Goal: Task Accomplishment & Management: Complete application form

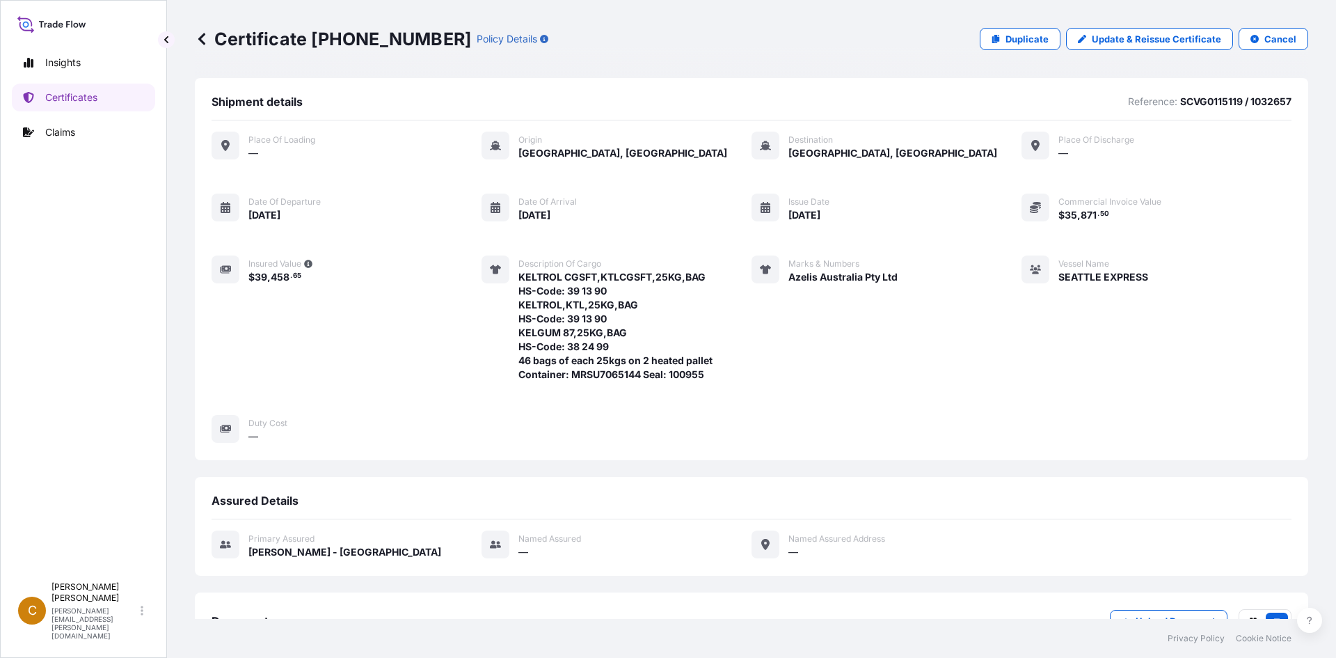
click at [213, 40] on p "Certificate [PHONE_NUMBER]" at bounding box center [333, 39] width 276 height 22
click at [200, 35] on icon at bounding box center [202, 39] width 14 height 14
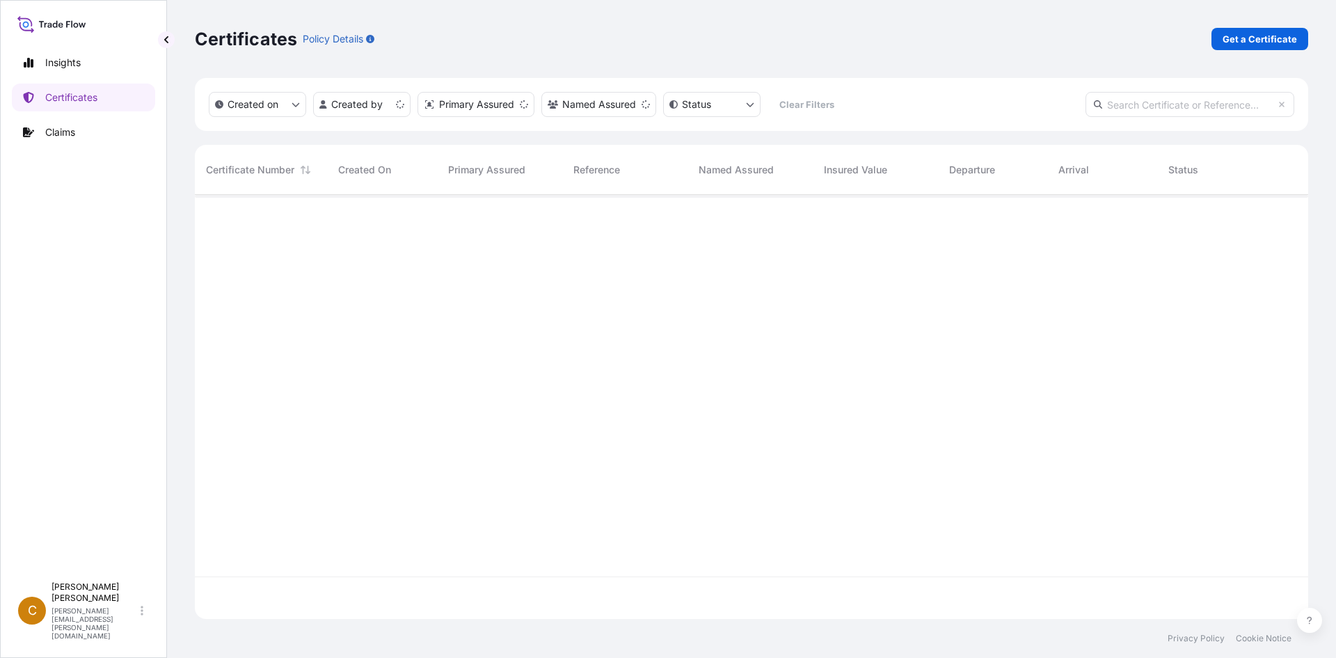
scroll to position [421, 1103]
click at [1290, 35] on p "Get a Certificate" at bounding box center [1260, 39] width 74 height 14
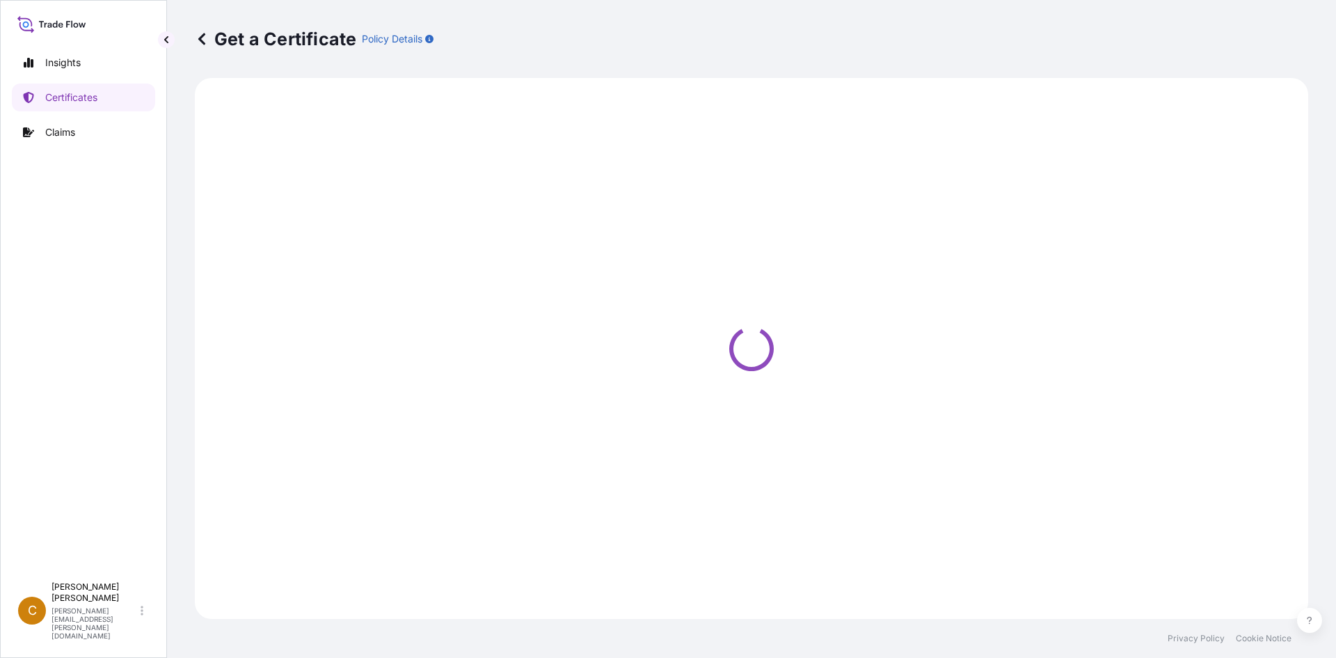
select select "Sea"
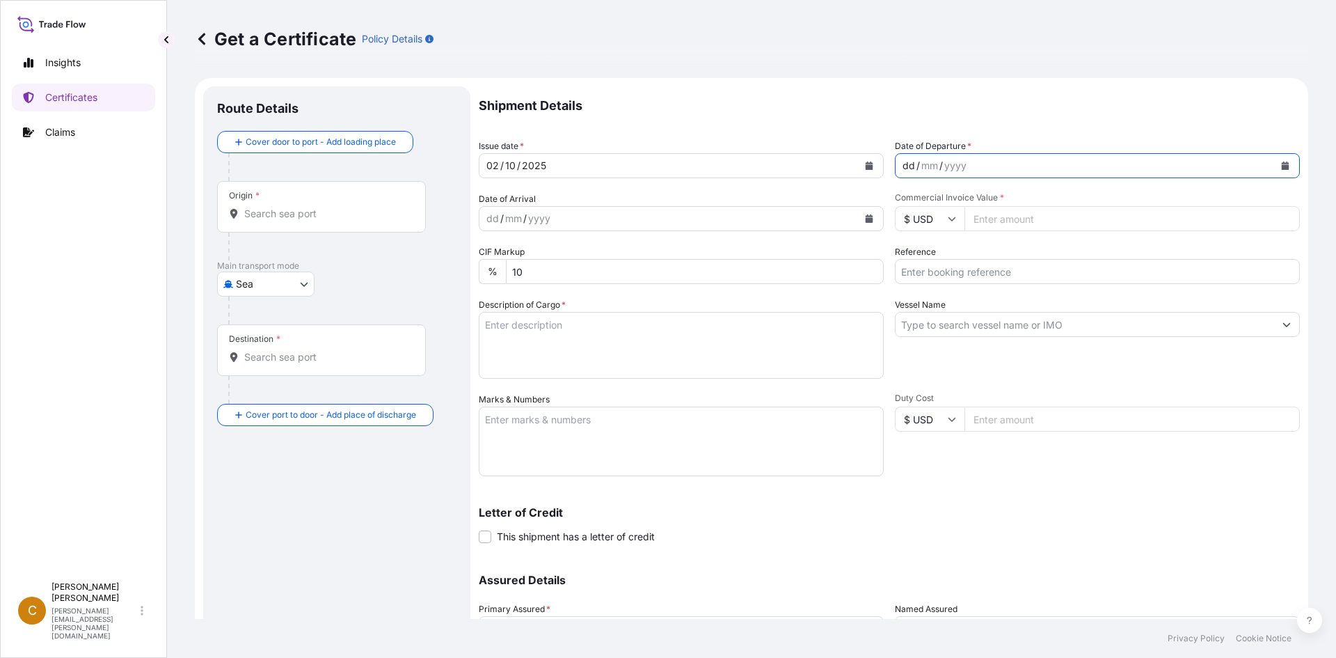
click at [968, 159] on div "dd / mm / yyyy" at bounding box center [1085, 165] width 379 height 25
click at [1281, 165] on icon "Calendar" at bounding box center [1285, 165] width 8 height 8
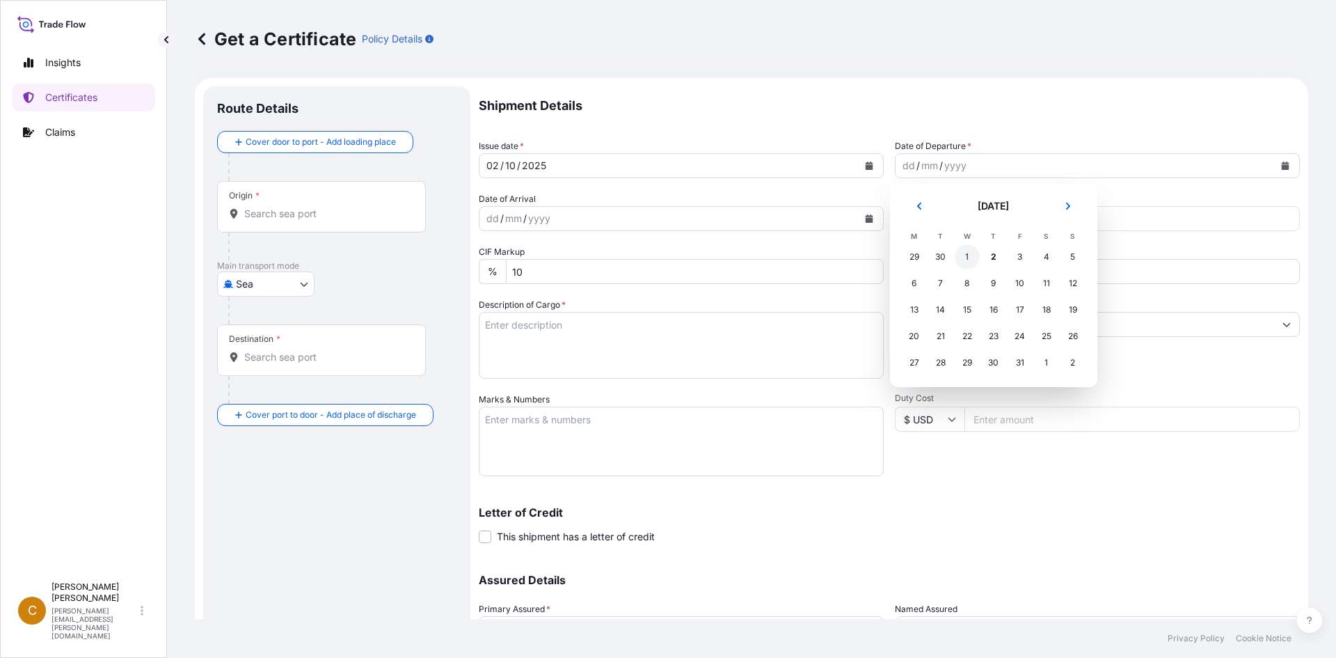
click at [967, 253] on div "1" at bounding box center [967, 256] width 25 height 25
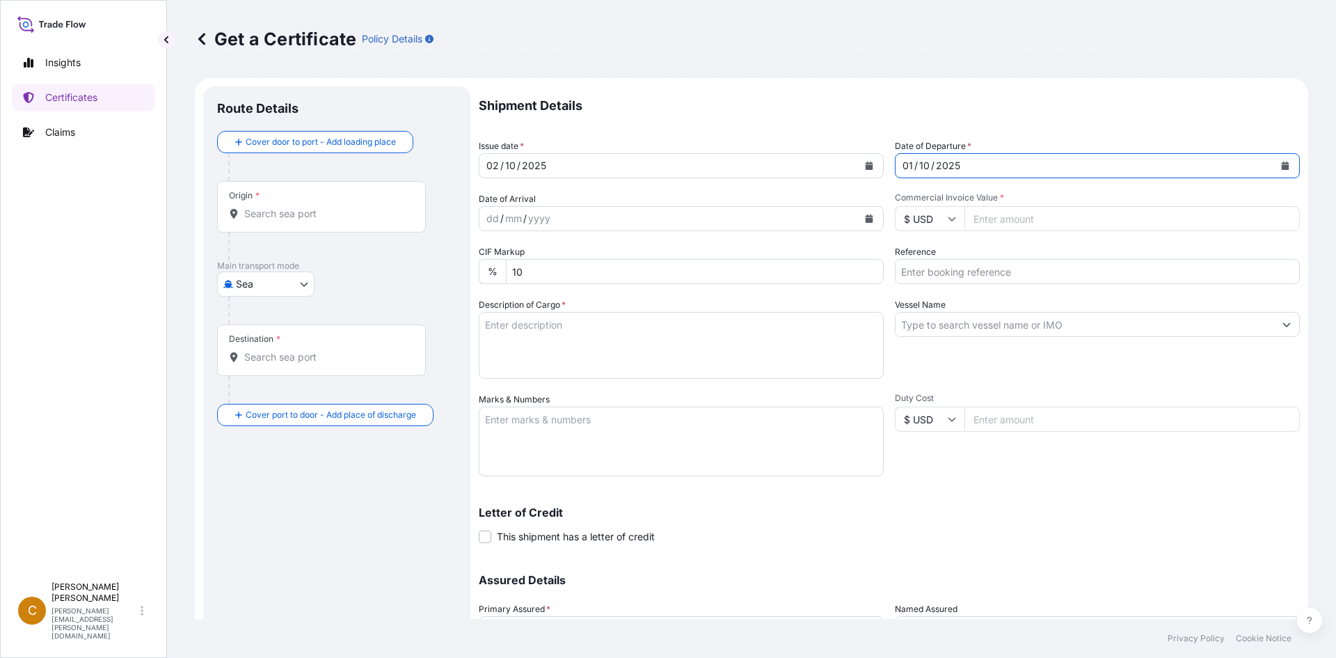
click at [716, 216] on div "dd / mm / yyyy" at bounding box center [669, 218] width 379 height 25
click at [867, 216] on icon "Calendar" at bounding box center [870, 218] width 8 height 8
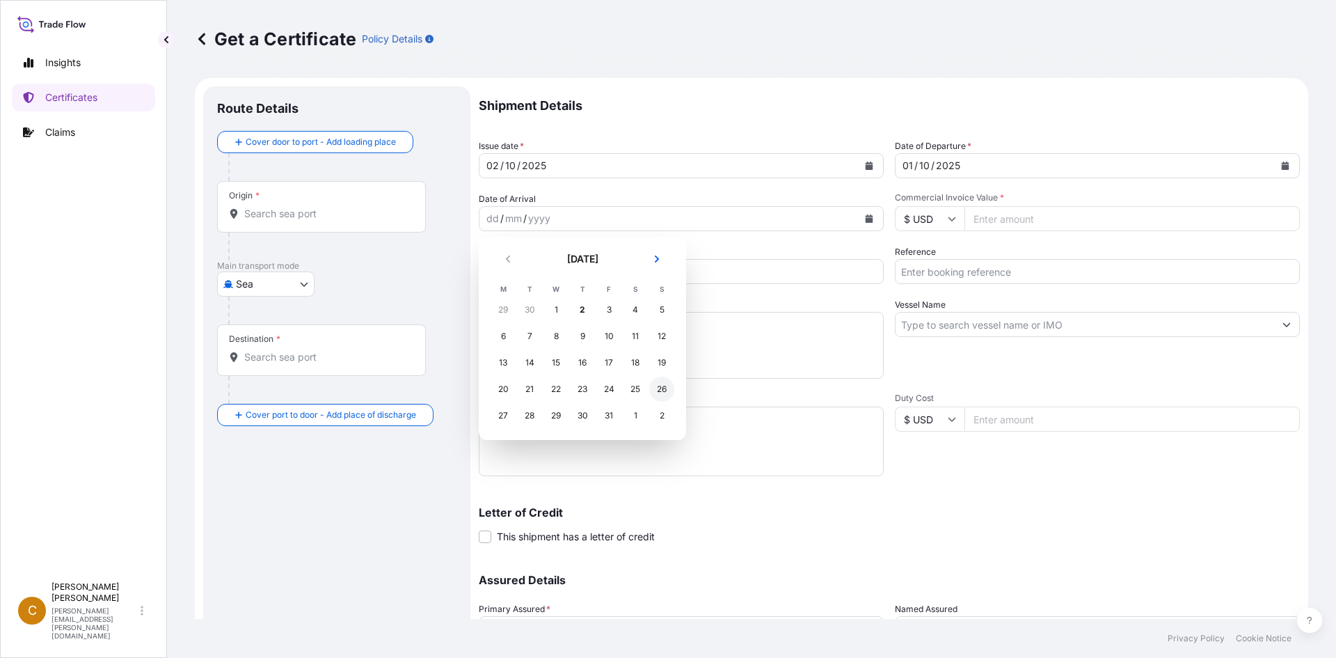
click at [668, 387] on div "26" at bounding box center [661, 389] width 25 height 25
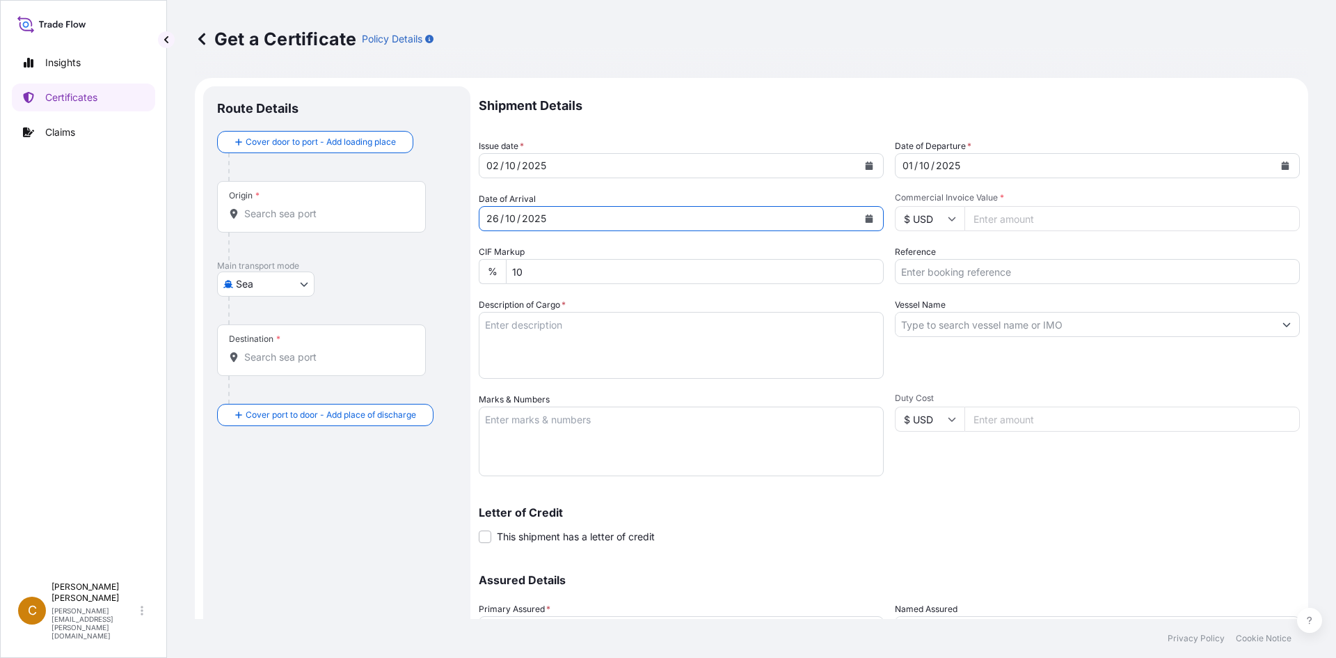
click at [980, 268] on input "Reference" at bounding box center [1097, 271] width 405 height 25
click at [968, 269] on input "Reference" at bounding box center [1097, 271] width 405 height 25
paste input "SCVG0116018"
click at [1119, 273] on input "SCVG0116018 /" at bounding box center [1097, 271] width 405 height 25
paste input "035087"
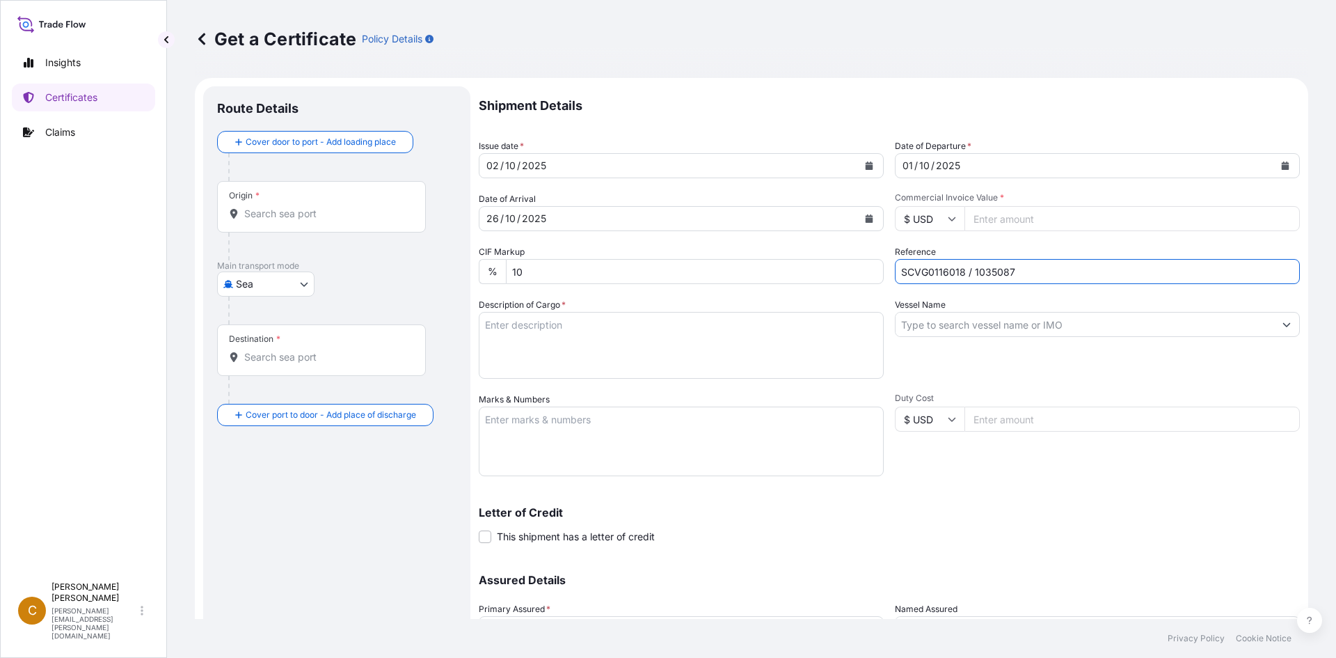
type input "SCVG0116018 / 1035087"
click at [1025, 331] on input "Vessel Name" at bounding box center [1085, 324] width 379 height 25
paste input "COSCO [GEOGRAPHIC_DATA]"
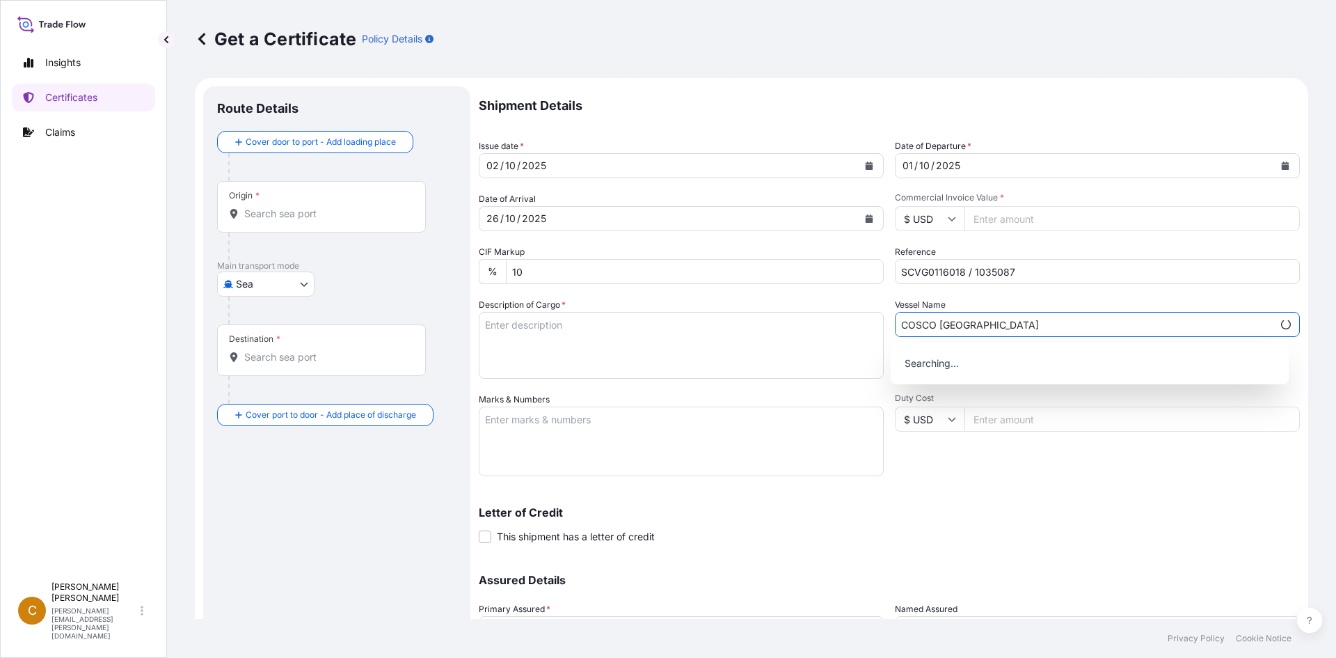
type input "COSCO [GEOGRAPHIC_DATA]"
click at [690, 327] on textarea "Description of Cargo *" at bounding box center [681, 345] width 405 height 67
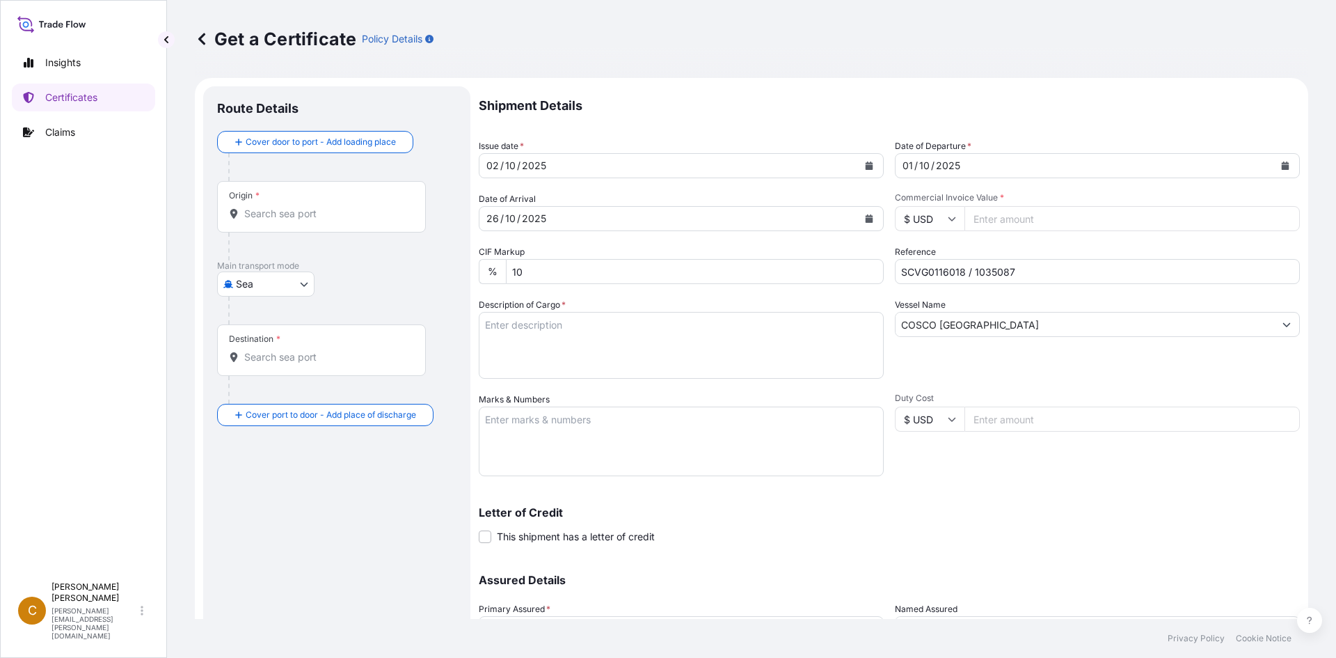
click at [556, 333] on textarea "Description of Cargo *" at bounding box center [681, 345] width 405 height 67
paste textarea "KELTROL,KTL,25KG,BAG HS-Code: 39 13 90"
click at [606, 349] on textarea "KELTROL,KTL,25KG,BAG HS-Code: 39 13 90" at bounding box center [681, 345] width 405 height 67
paste textarea "CSNU7214278"
click at [686, 367] on textarea "KELTROL,KTL,25KG,BAG HS-Code: 39 13 90 Container: CSNU7214278 Seal:" at bounding box center [681, 345] width 405 height 67
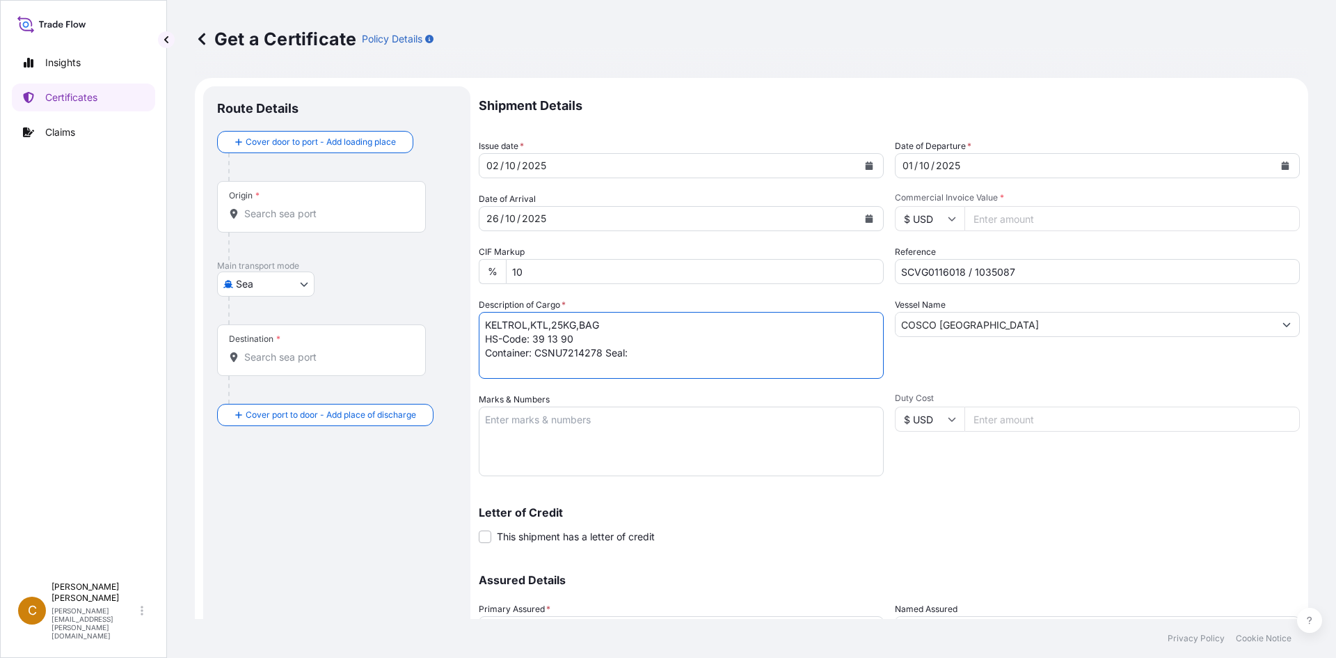
paste textarea "100982"
type textarea "KELTROL,KTL,25KG,BAG HS-Code: 39 13 90 Container: CSNU7214278 Seal: 100982"
click at [707, 419] on textarea "Marks & Numbers" at bounding box center [681, 442] width 405 height 70
click at [700, 418] on textarea "Marks & Numbers" at bounding box center [681, 442] width 405 height 70
paste textarea "Azelis Shanghai [DOMAIN_NAME]."
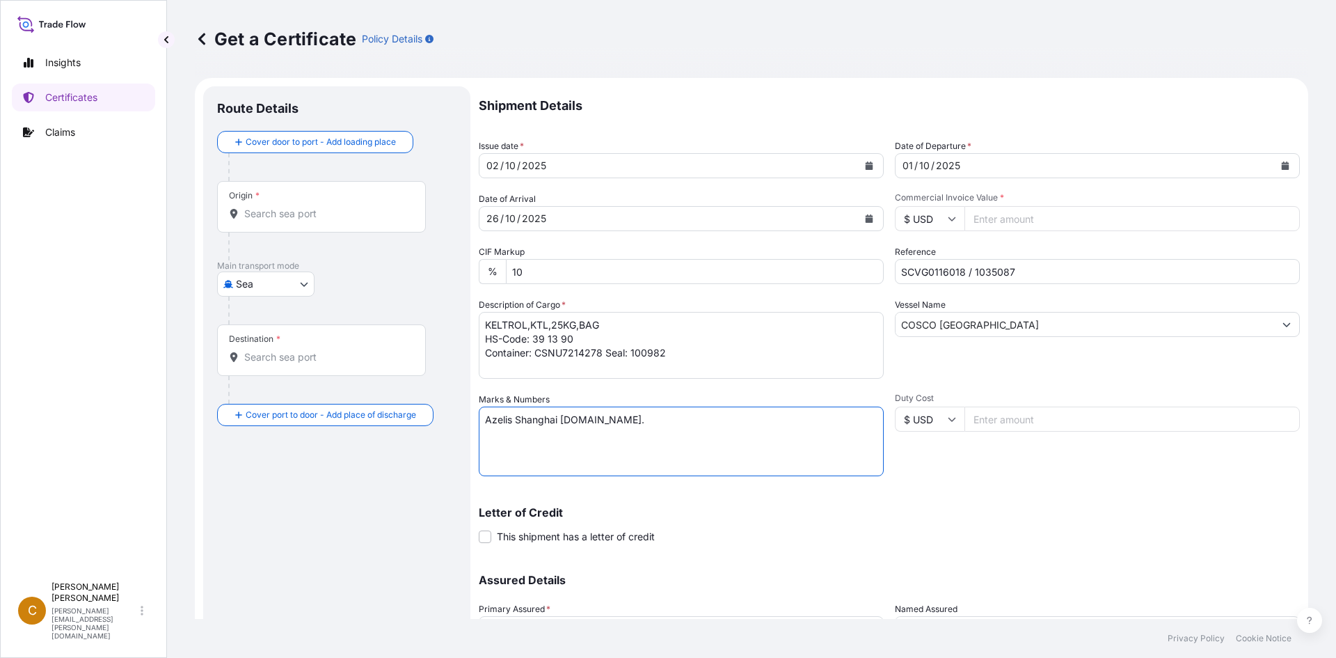
type textarea "Azelis Shanghai [DOMAIN_NAME]."
click at [354, 217] on input "Origin *" at bounding box center [326, 214] width 164 height 14
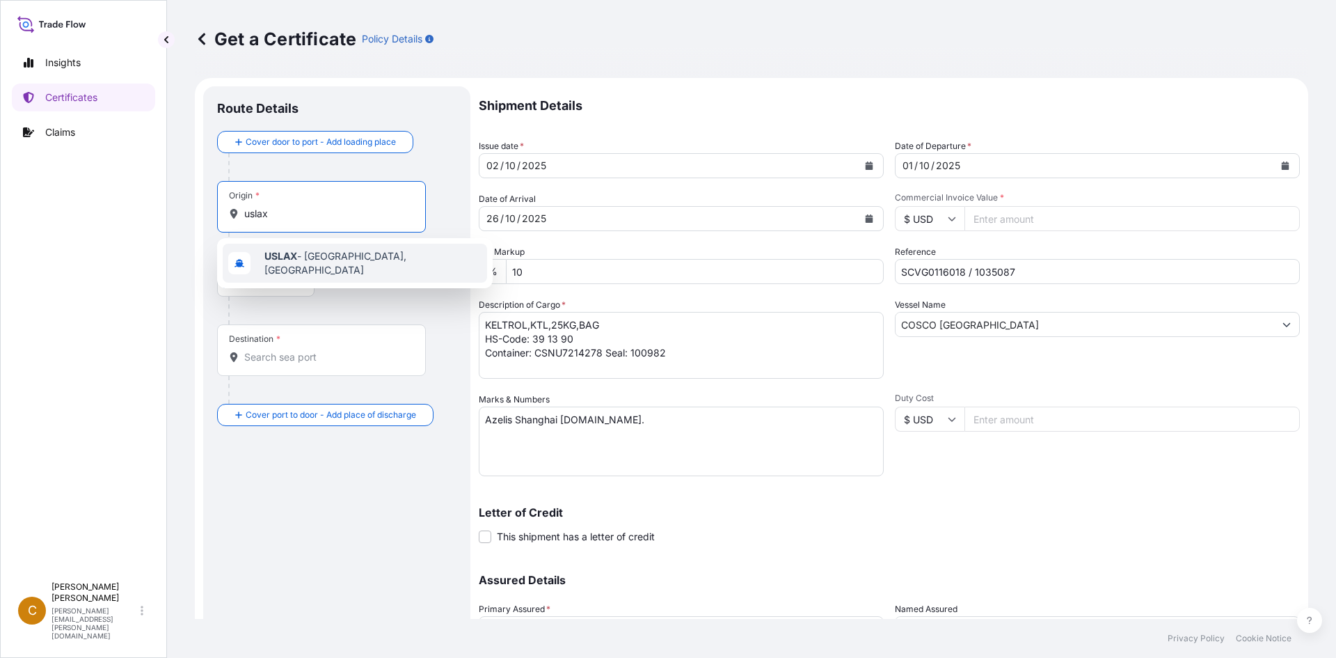
click at [351, 264] on span "USLAX - [GEOGRAPHIC_DATA], [GEOGRAPHIC_DATA]" at bounding box center [373, 263] width 217 height 28
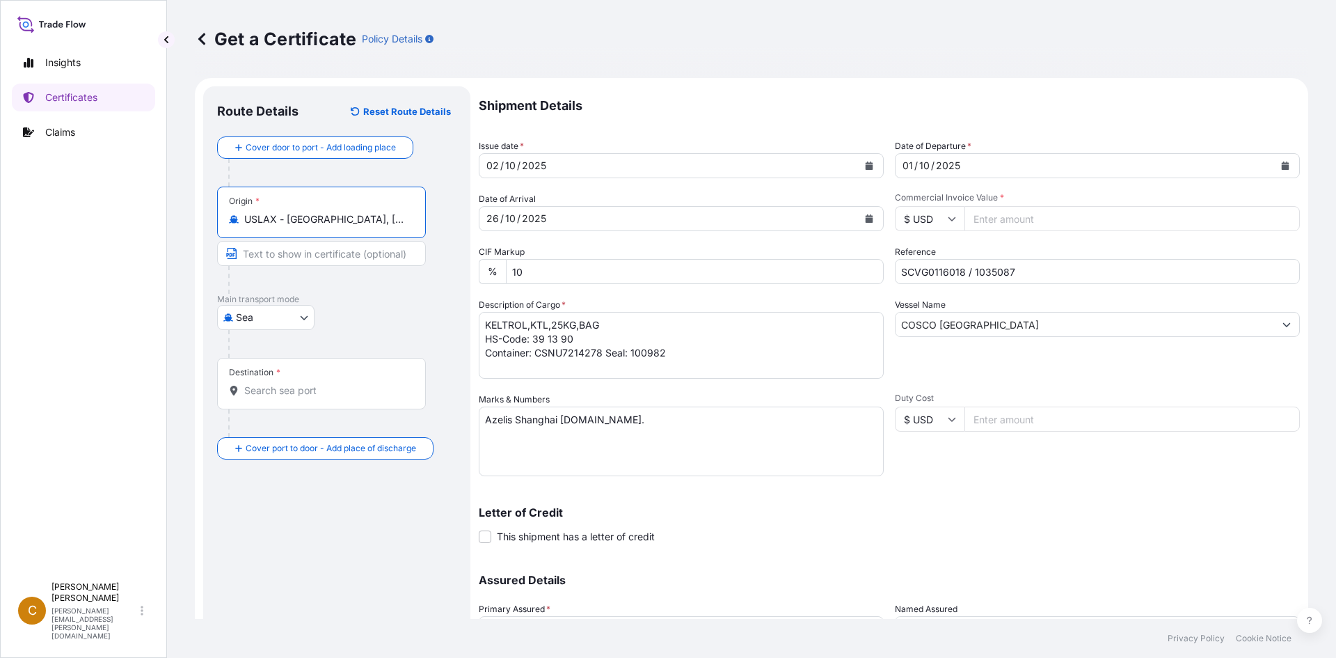
type input "USLAX - [GEOGRAPHIC_DATA], [GEOGRAPHIC_DATA]"
click at [343, 381] on div "Destination *" at bounding box center [321, 384] width 209 height 52
click at [343, 384] on input "Destination *" at bounding box center [326, 391] width 164 height 14
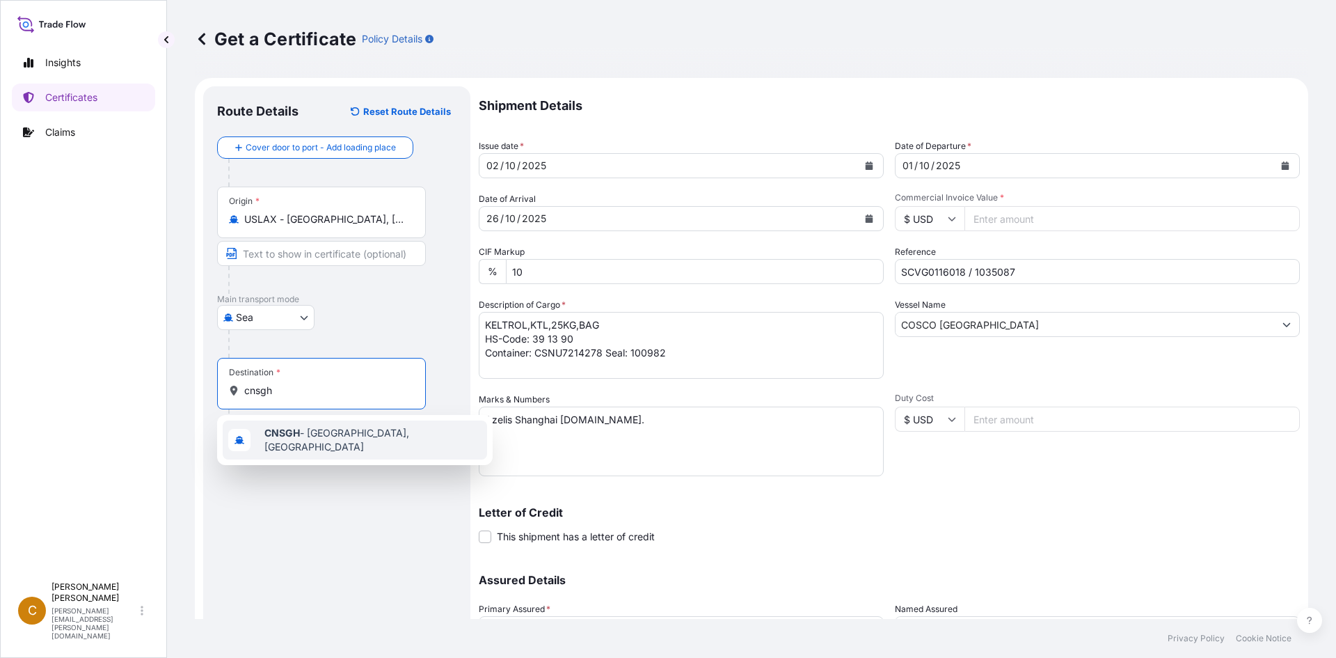
click at [340, 428] on div "CNSGH - [GEOGRAPHIC_DATA], [GEOGRAPHIC_DATA]" at bounding box center [355, 439] width 265 height 39
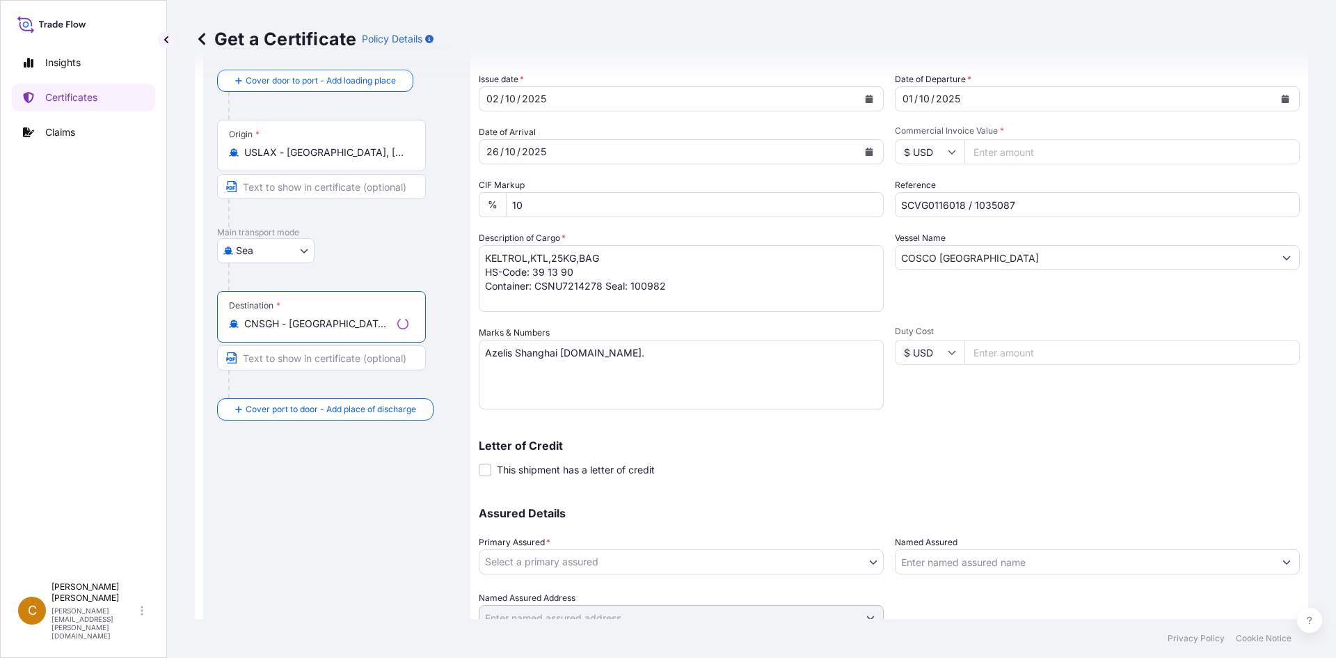
scroll to position [125, 0]
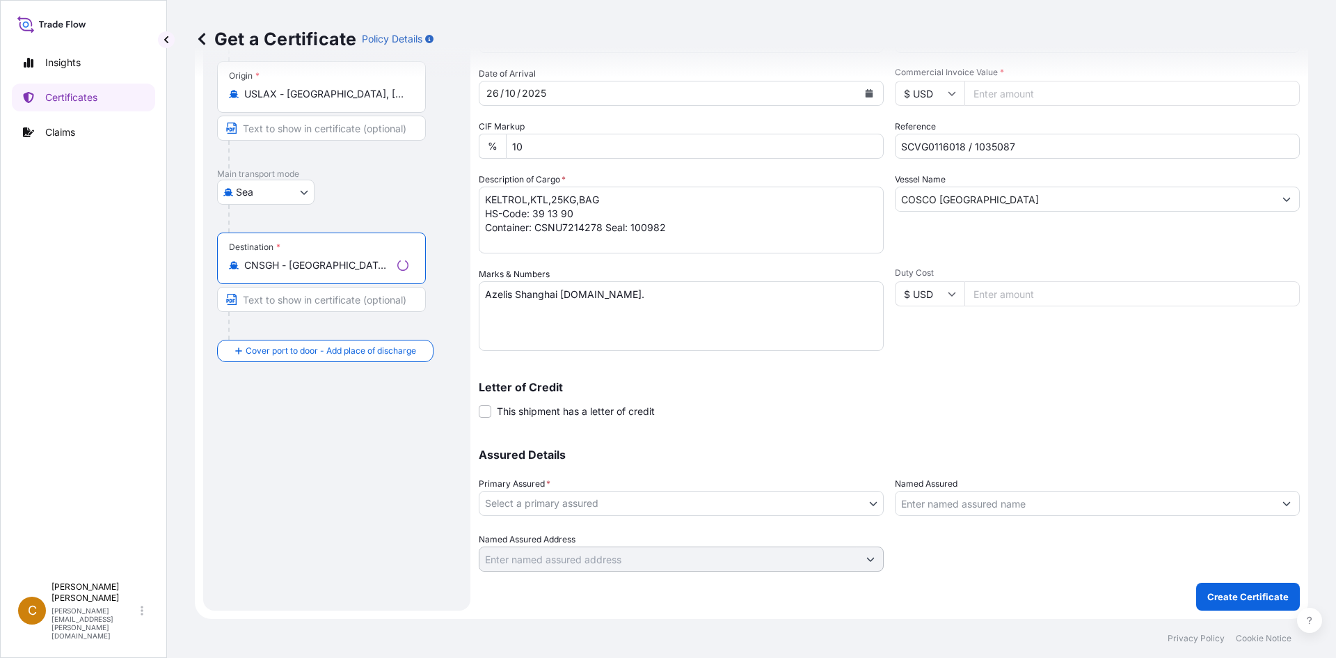
type input "CNSGH - [GEOGRAPHIC_DATA], [GEOGRAPHIC_DATA]"
click at [655, 494] on body "1 option available. 0 options available. 1 option available. Insights Certifica…" at bounding box center [668, 329] width 1336 height 658
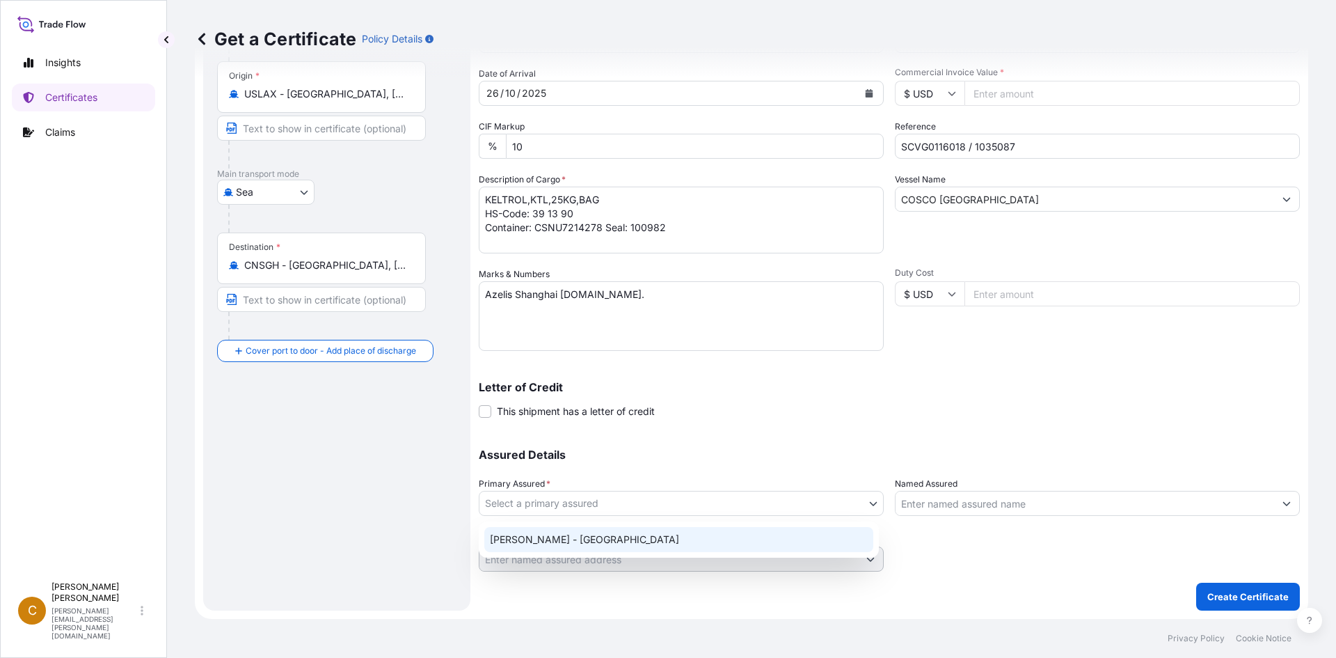
click at [617, 536] on div "[PERSON_NAME] - [GEOGRAPHIC_DATA]" at bounding box center [678, 539] width 389 height 25
select select "31650"
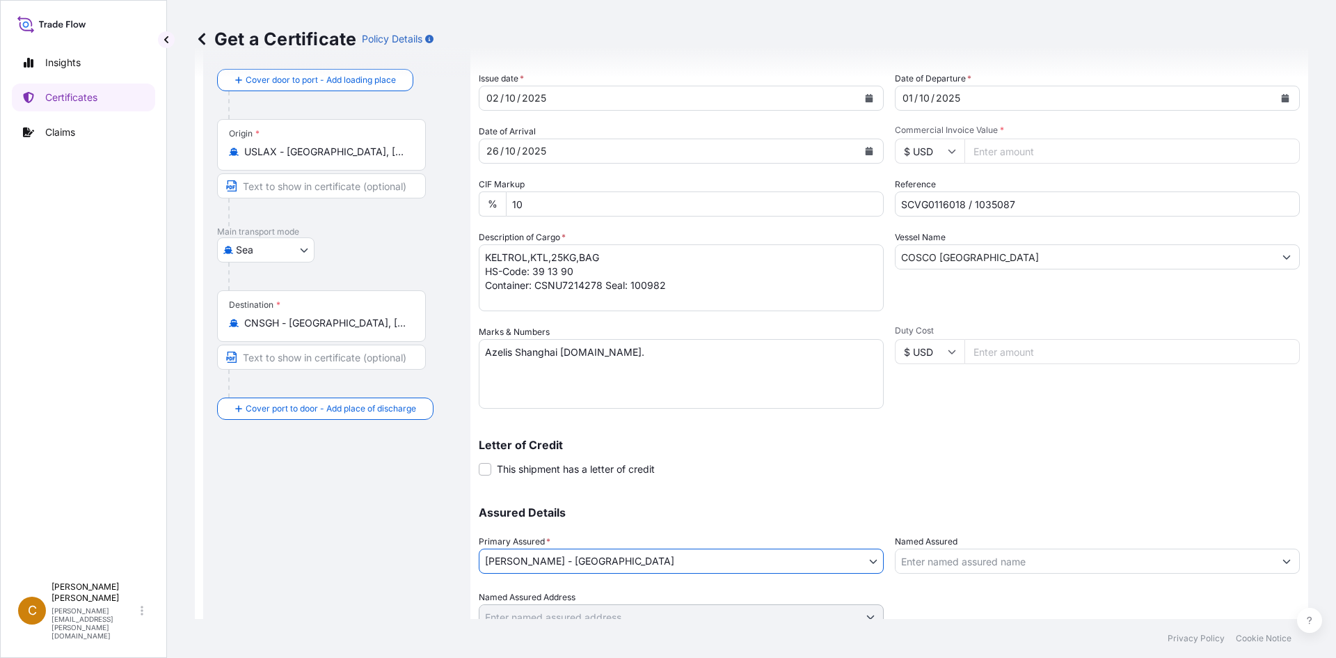
scroll to position [0, 0]
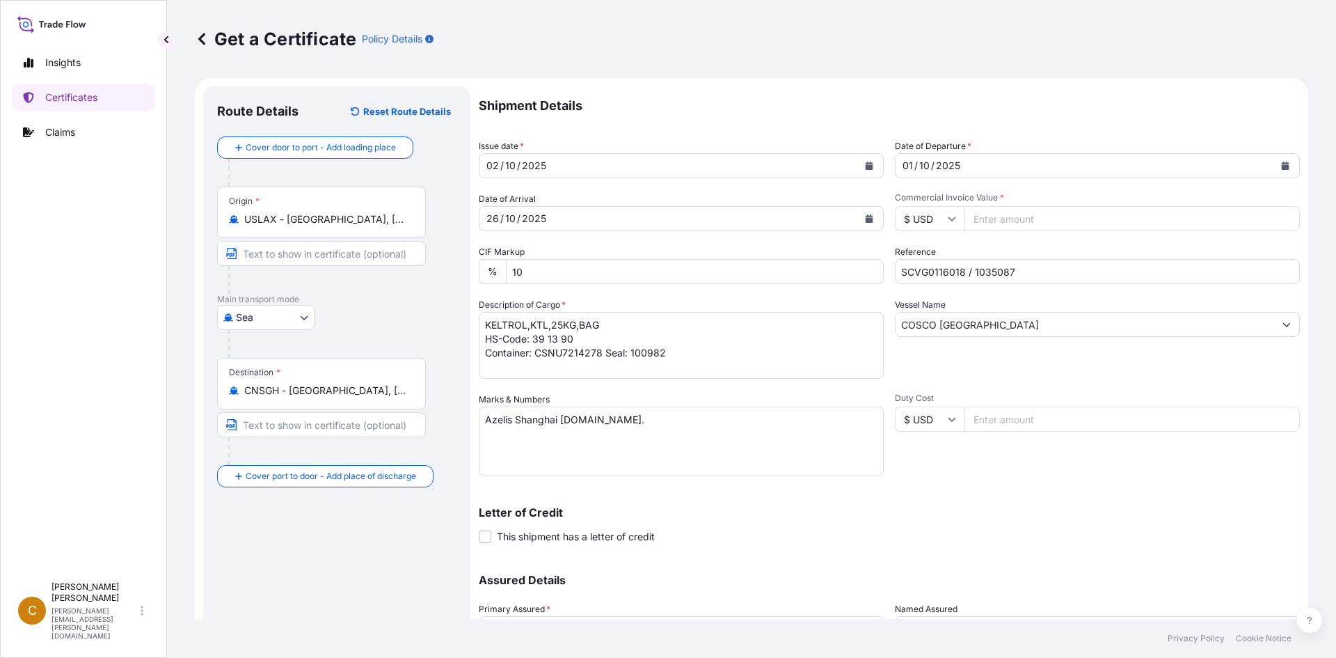
click at [998, 210] on input "Commercial Invoice Value *" at bounding box center [1133, 218] width 336 height 25
type input "48060"
click at [726, 345] on textarea "KELTROL,KTL,25KG,BAG HS-Code: 39 13 90 Container: CSNU7214278 Seal: 100982" at bounding box center [681, 345] width 405 height 67
click at [704, 355] on textarea "KELTROL,KTL,25KG,BAG HS-Code: 39 13 90 Container: CSNU7214278 Seal: 100982" at bounding box center [681, 345] width 405 height 67
click at [532, 365] on textarea "KELTROL,KTL,25KG,BAG HS-Code: 39 13 90 Container: CSNU7214278 Seal: 100982 3" at bounding box center [681, 345] width 405 height 67
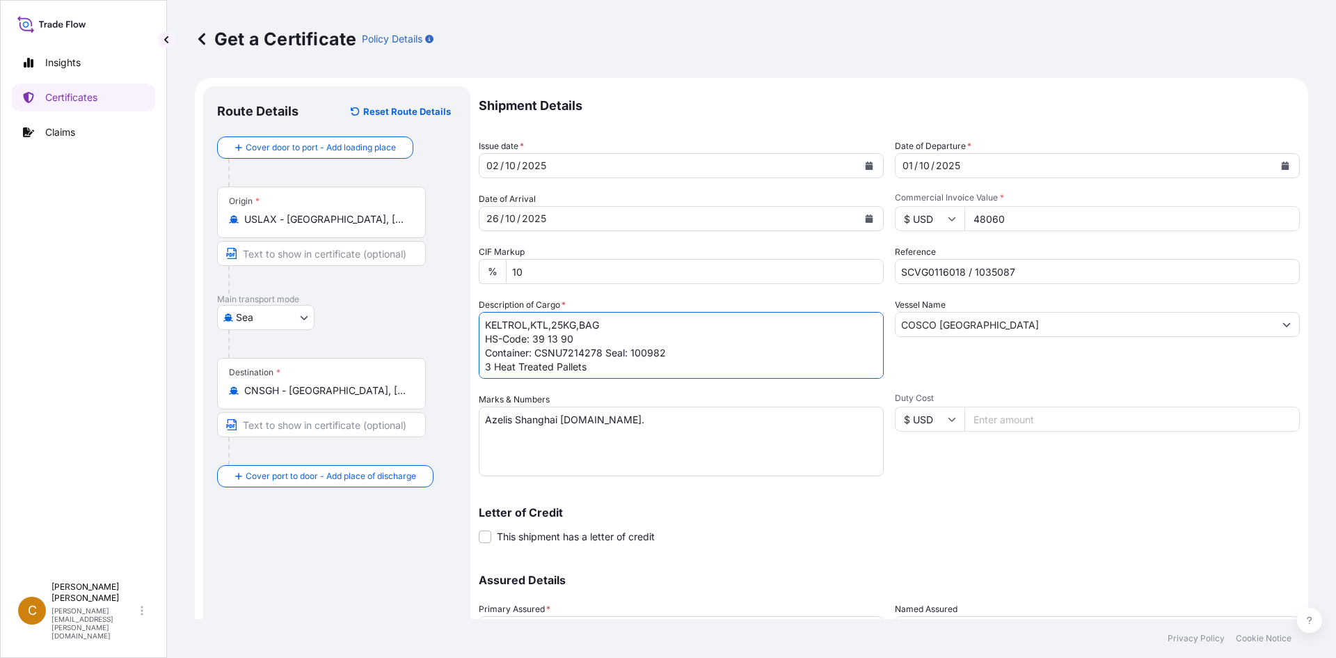
type textarea "KELTROL,KTL,25KG,BAG HS-Code: 39 13 90 Container: CSNU7214278 Seal: 100982 3 He…"
